Goal: Task Accomplishment & Management: Use online tool/utility

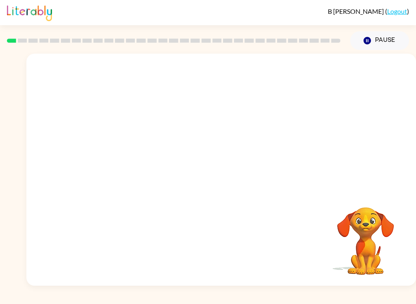
click at [280, 166] on div at bounding box center [221, 122] width 390 height 137
click at [229, 176] on button "button" at bounding box center [222, 174] width 52 height 30
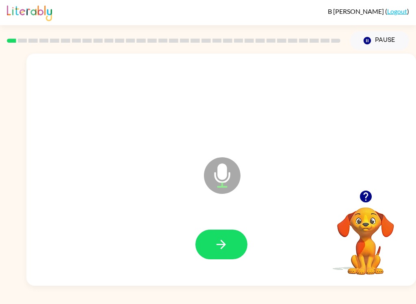
click at [231, 246] on button "button" at bounding box center [222, 245] width 52 height 30
click at [235, 251] on button "button" at bounding box center [222, 245] width 52 height 30
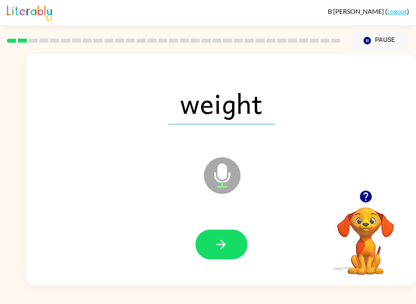
click at [235, 266] on div at bounding box center [222, 244] width 374 height 67
click at [237, 246] on button "button" at bounding box center [222, 245] width 52 height 30
click at [226, 237] on button "button" at bounding box center [222, 245] width 52 height 30
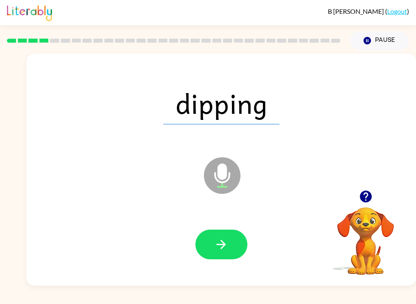
click at [228, 240] on icon "button" at bounding box center [221, 244] width 14 height 14
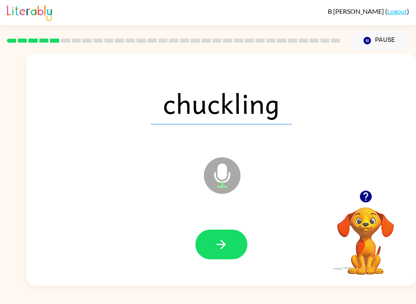
click at [220, 259] on button "button" at bounding box center [222, 245] width 52 height 30
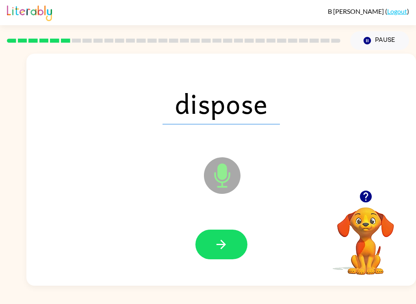
click at [224, 244] on icon "button" at bounding box center [221, 244] width 9 height 9
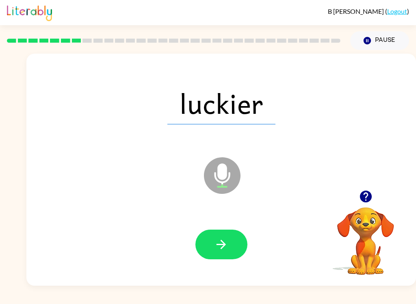
click at [205, 240] on button "button" at bounding box center [222, 245] width 52 height 30
click at [224, 242] on icon "button" at bounding box center [221, 244] width 14 height 14
click at [220, 232] on button "button" at bounding box center [222, 245] width 52 height 30
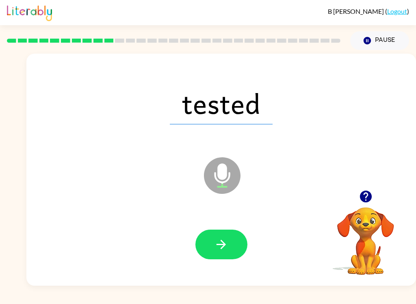
click at [227, 250] on icon "button" at bounding box center [221, 244] width 14 height 14
click at [229, 246] on button "button" at bounding box center [222, 245] width 52 height 30
click at [227, 258] on button "button" at bounding box center [222, 245] width 52 height 30
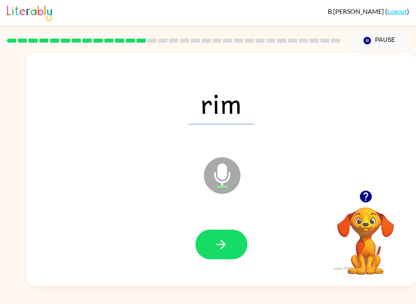
click at [221, 247] on icon "button" at bounding box center [221, 244] width 14 height 14
click at [219, 241] on icon "button" at bounding box center [221, 244] width 14 height 14
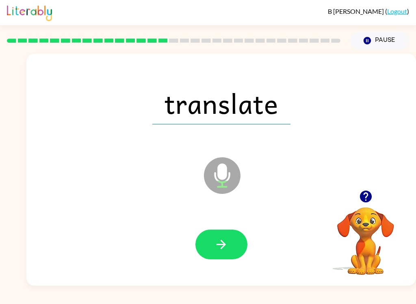
click at [227, 251] on icon "button" at bounding box center [221, 244] width 14 height 14
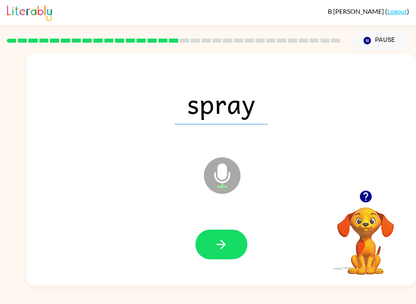
click at [230, 240] on button "button" at bounding box center [222, 245] width 52 height 30
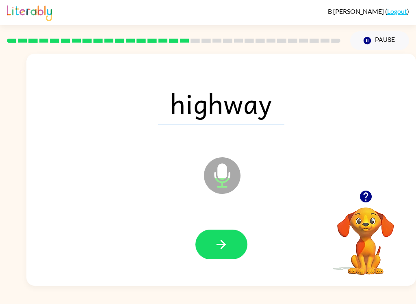
click at [224, 249] on icon "button" at bounding box center [221, 244] width 14 height 14
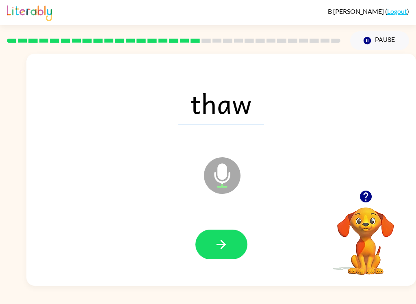
click at [225, 247] on icon "button" at bounding box center [221, 244] width 14 height 14
click at [223, 242] on icon "button" at bounding box center [221, 244] width 9 height 9
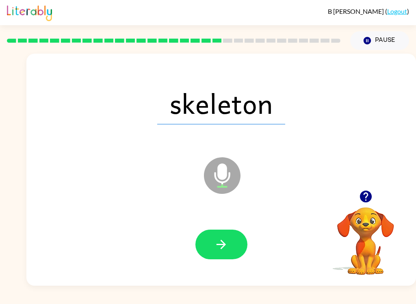
click at [229, 247] on button "button" at bounding box center [222, 245] width 52 height 30
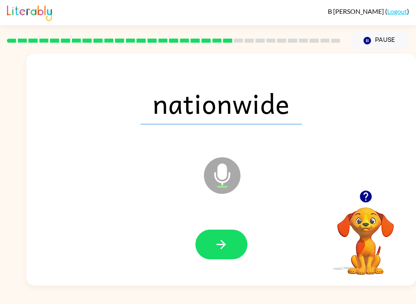
click at [232, 251] on button "button" at bounding box center [222, 245] width 52 height 30
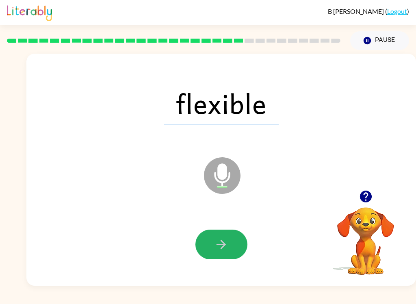
click at [231, 248] on button "button" at bounding box center [222, 245] width 52 height 30
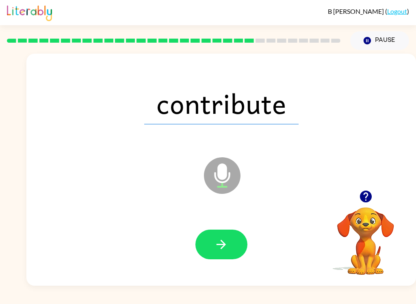
click at [234, 250] on button "button" at bounding box center [222, 245] width 52 height 30
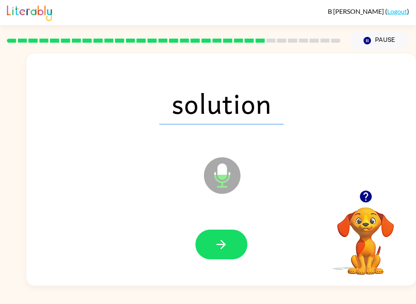
click at [232, 252] on button "button" at bounding box center [222, 245] width 52 height 30
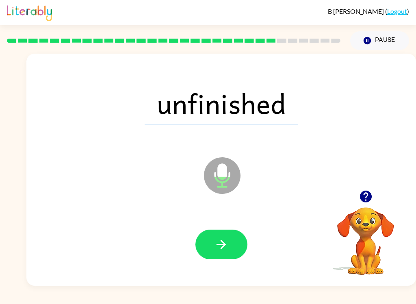
click at [228, 252] on button "button" at bounding box center [222, 245] width 52 height 30
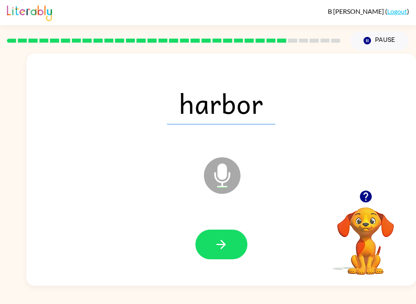
click at [220, 255] on button "button" at bounding box center [222, 245] width 52 height 30
click at [230, 246] on button "button" at bounding box center [222, 245] width 52 height 30
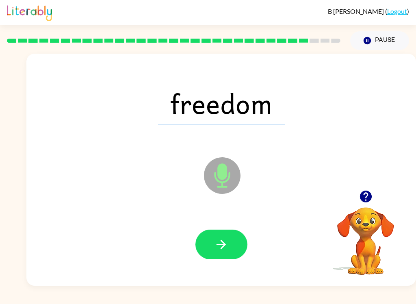
click at [224, 243] on icon "button" at bounding box center [221, 244] width 9 height 9
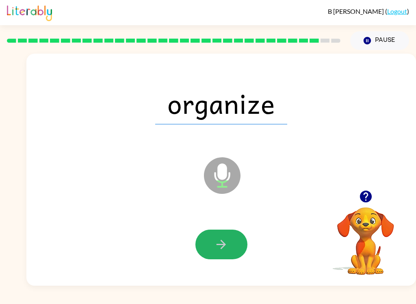
click at [228, 255] on button "button" at bounding box center [222, 245] width 52 height 30
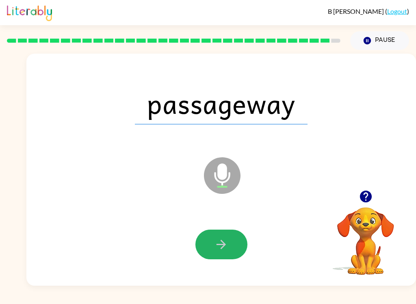
click at [219, 247] on icon "button" at bounding box center [221, 244] width 14 height 14
